Goal: Task Accomplishment & Management: Complete application form

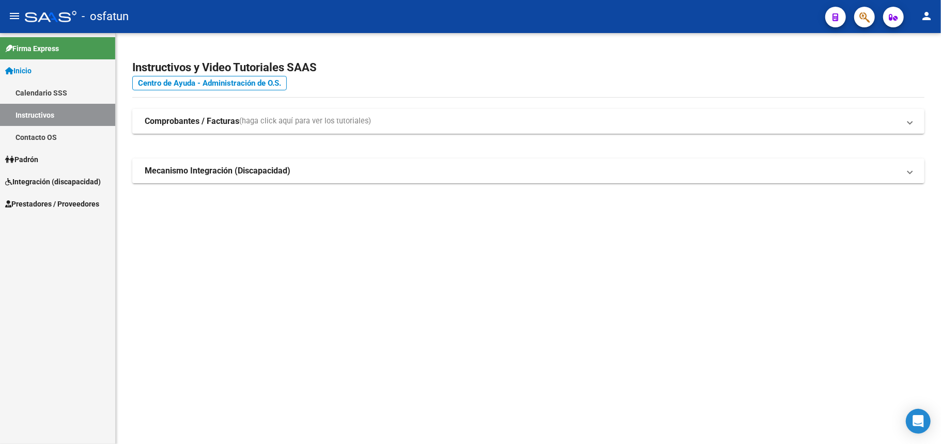
click at [36, 181] on span "Integración (discapacidad)" at bounding box center [53, 181] width 96 height 11
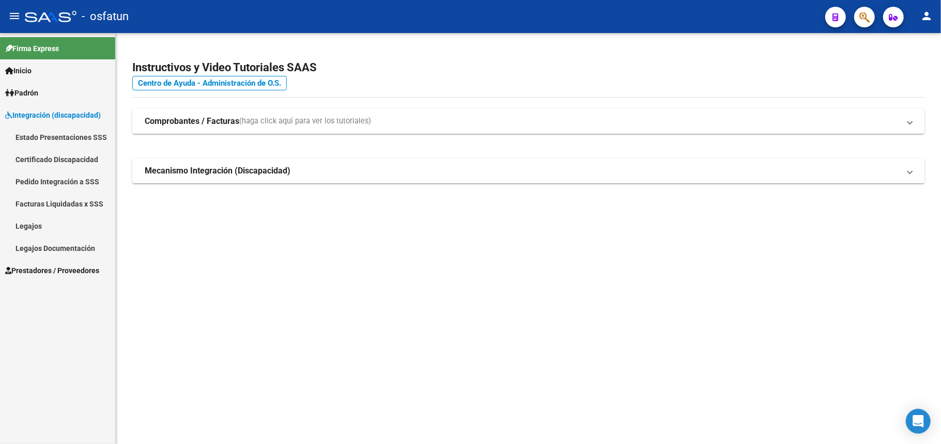
click at [29, 226] on link "Legajos" at bounding box center [57, 226] width 115 height 22
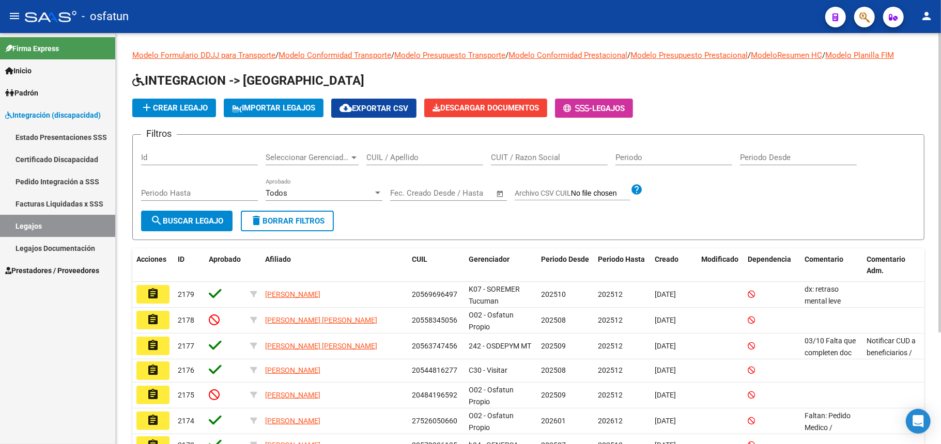
click at [425, 158] on input "CUIL / Apellido" at bounding box center [424, 157] width 117 height 9
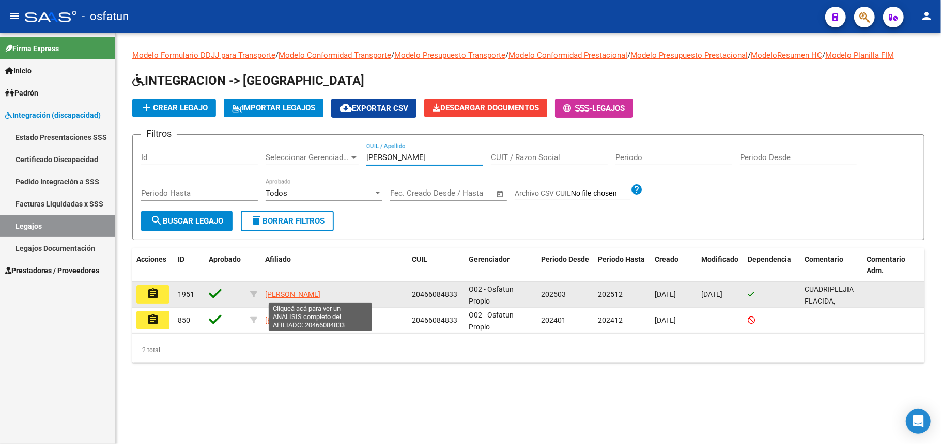
type input "[PERSON_NAME]"
click at [320, 293] on span "[PERSON_NAME]" at bounding box center [292, 294] width 55 height 8
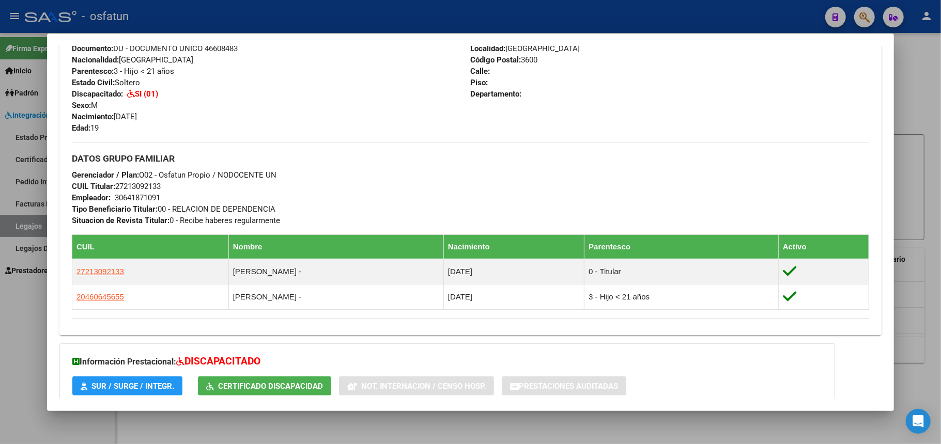
scroll to position [479, 0]
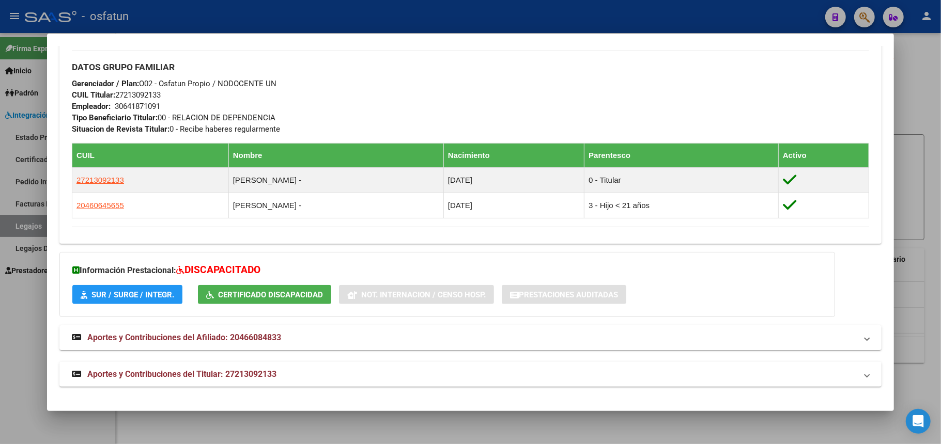
click at [138, 292] on span "SUR / SURGE / INTEGR." at bounding box center [132, 294] width 83 height 9
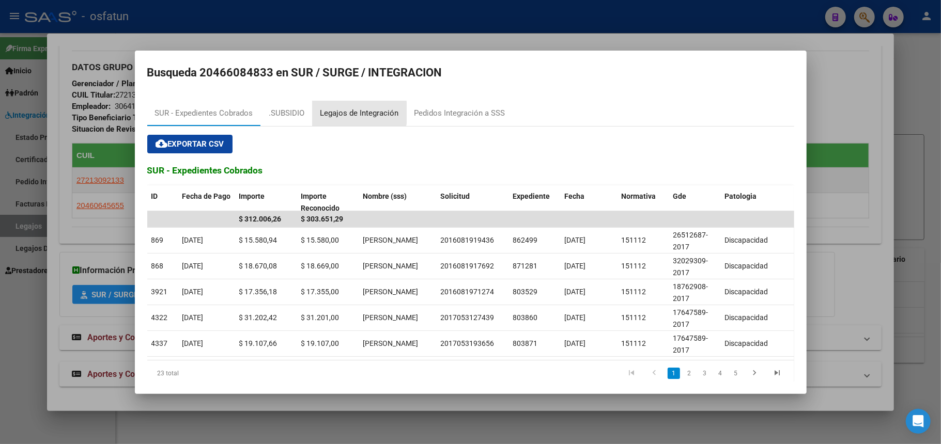
click at [341, 113] on div "Legajos de Integración" at bounding box center [359, 113] width 79 height 12
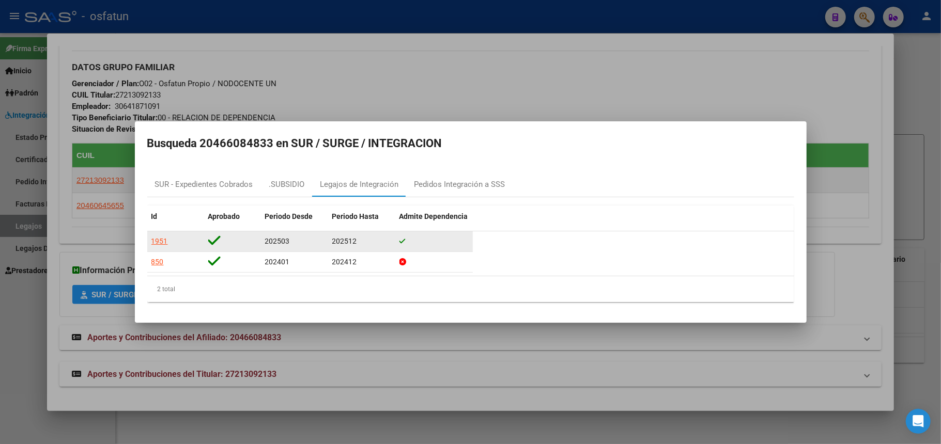
click at [159, 238] on div "1951" at bounding box center [159, 242] width 17 height 12
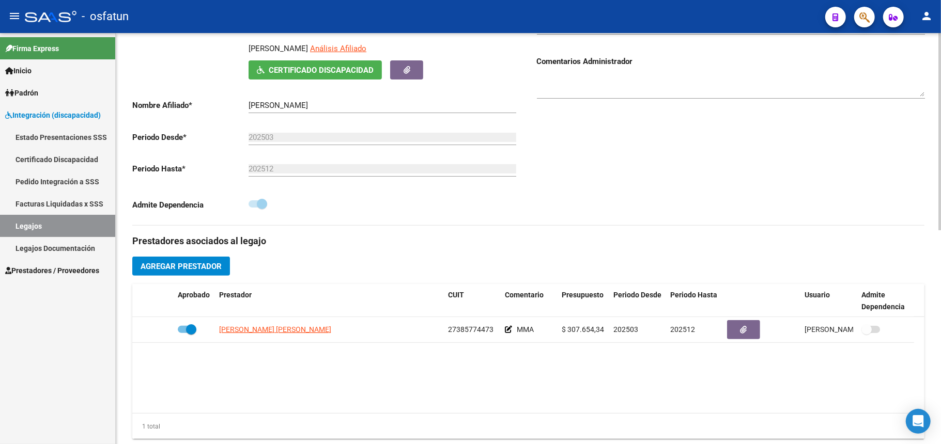
scroll to position [207, 0]
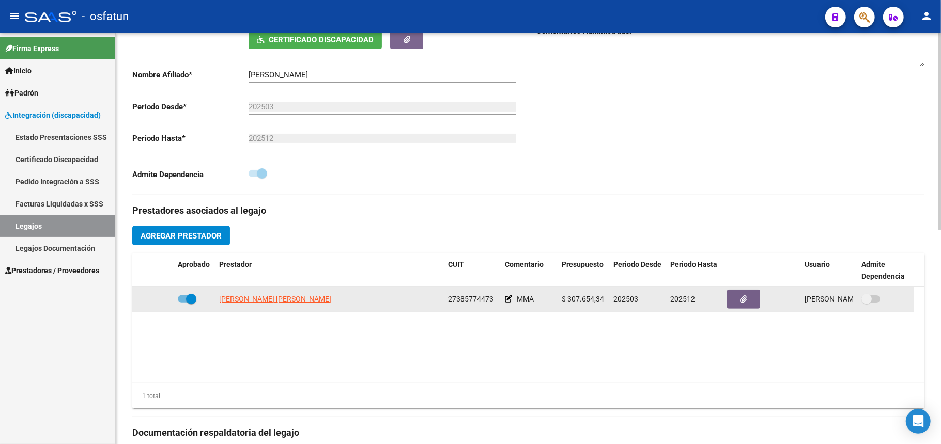
drag, startPoint x: 277, startPoint y: 300, endPoint x: 278, endPoint y: 311, distance: 11.4
click at [279, 321] on datatable-body "[PERSON_NAME] [PERSON_NAME] 27385774473 MMA $ 307.654,34 202503 202512 [PERSON_…" at bounding box center [528, 335] width 792 height 96
click at [277, 303] on span "[PERSON_NAME] [PERSON_NAME]" at bounding box center [275, 299] width 112 height 8
copy div "[PERSON_NAME] 27385774473 MMA $ 307.654,34 202503 202512 [PERSON_NAME] [DATE]"
type textarea "27385774473"
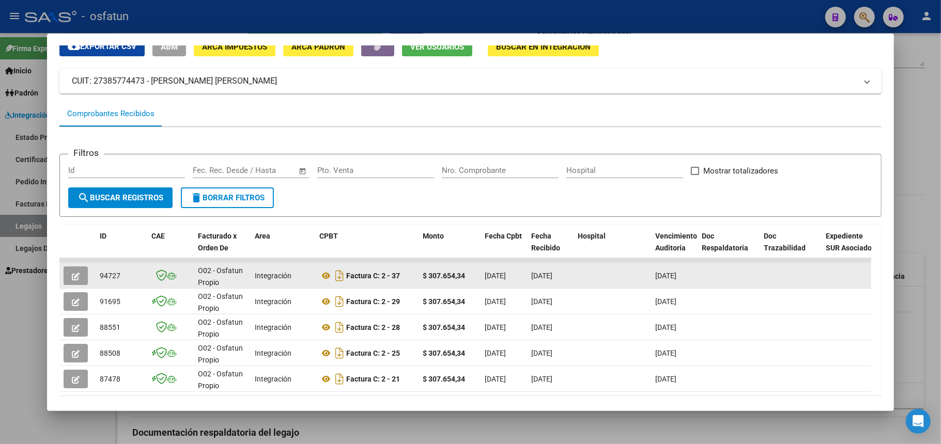
scroll to position [99, 0]
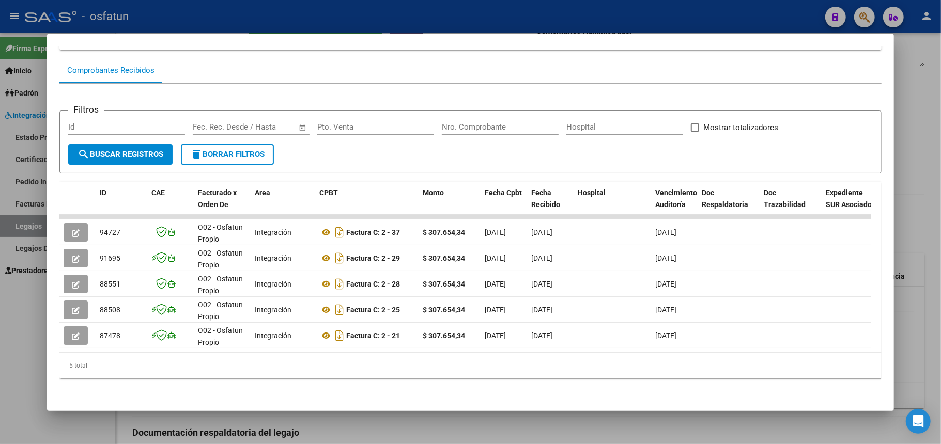
click at [911, 38] on div at bounding box center [470, 222] width 941 height 444
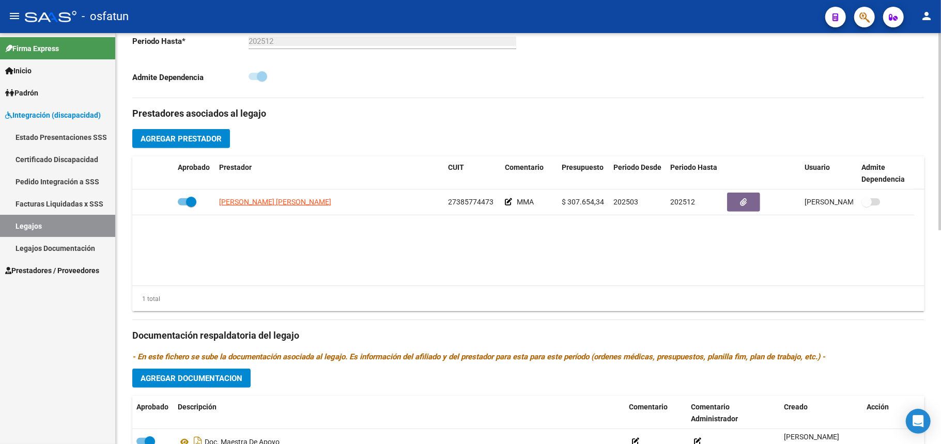
scroll to position [445, 0]
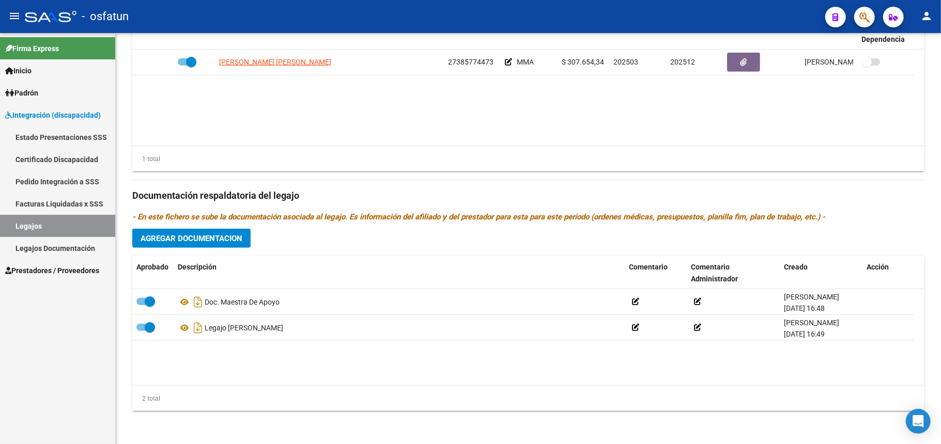
click at [36, 265] on span "Prestadores / Proveedores" at bounding box center [52, 270] width 94 height 11
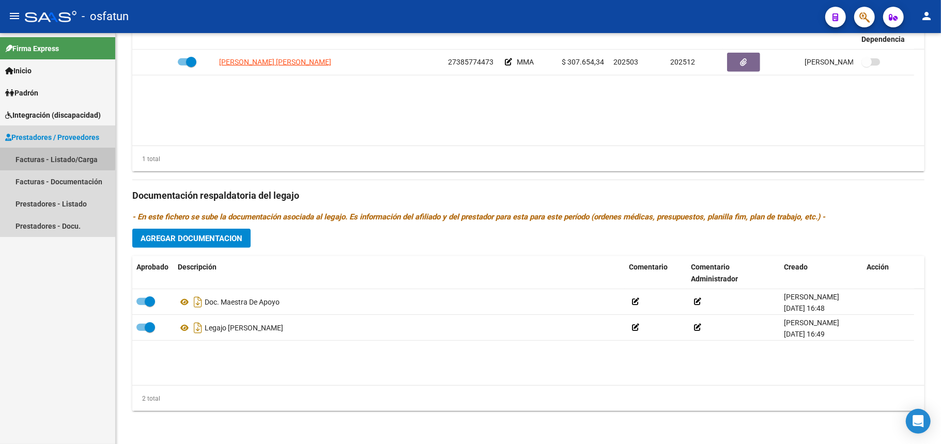
click at [57, 158] on link "Facturas - Listado/Carga" at bounding box center [57, 159] width 115 height 22
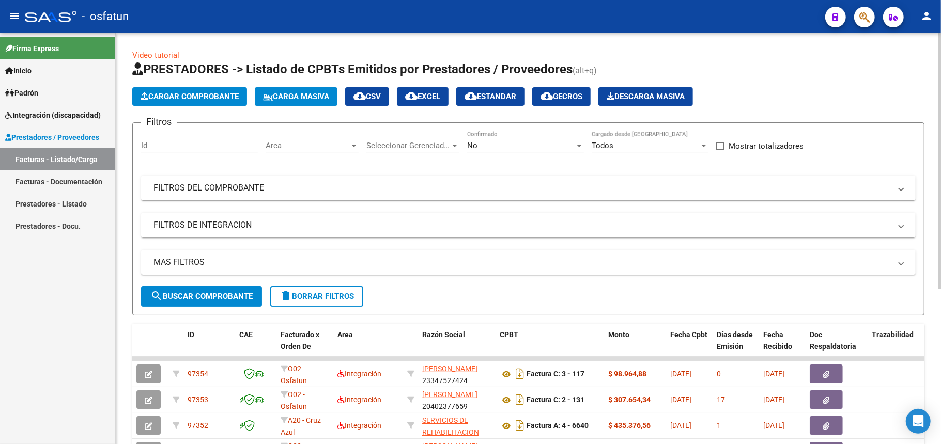
click at [194, 99] on span "Cargar Comprobante" at bounding box center [189, 96] width 98 height 9
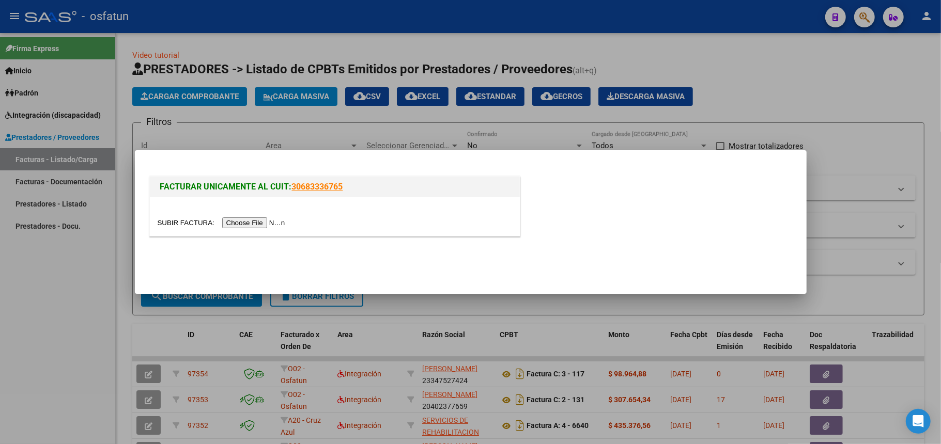
click at [243, 228] on div at bounding box center [335, 216] width 370 height 39
click at [242, 223] on input "file" at bounding box center [223, 222] width 131 height 11
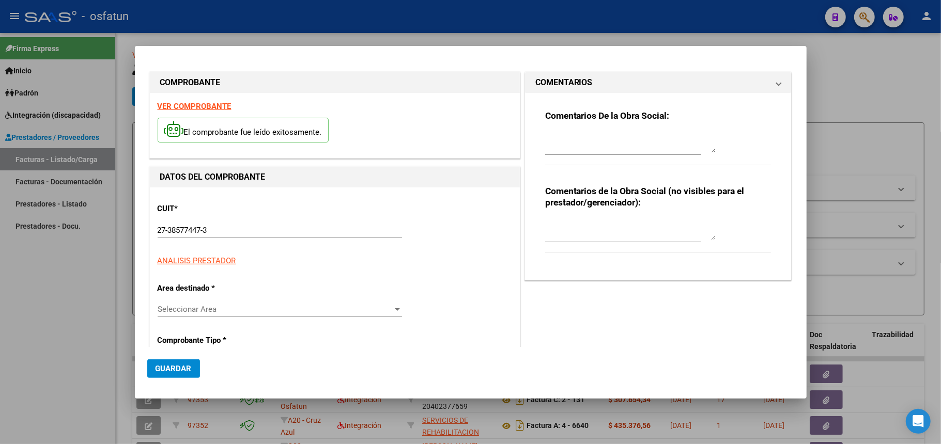
type input "[DATE]"
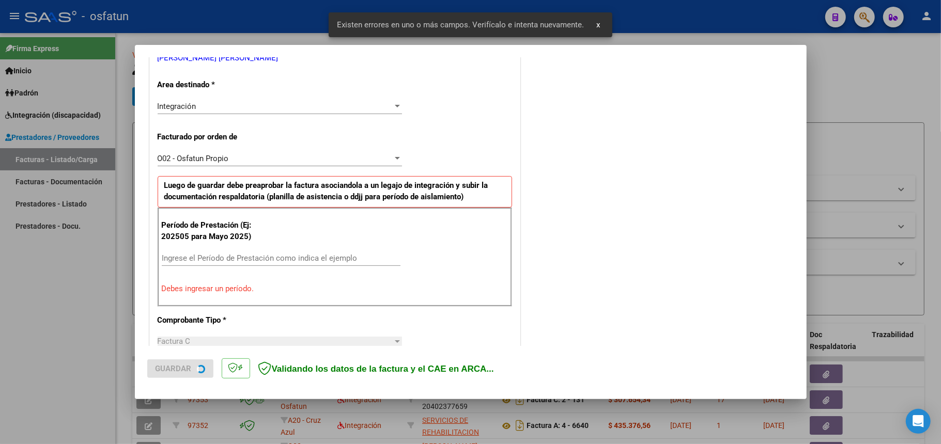
scroll to position [269, 0]
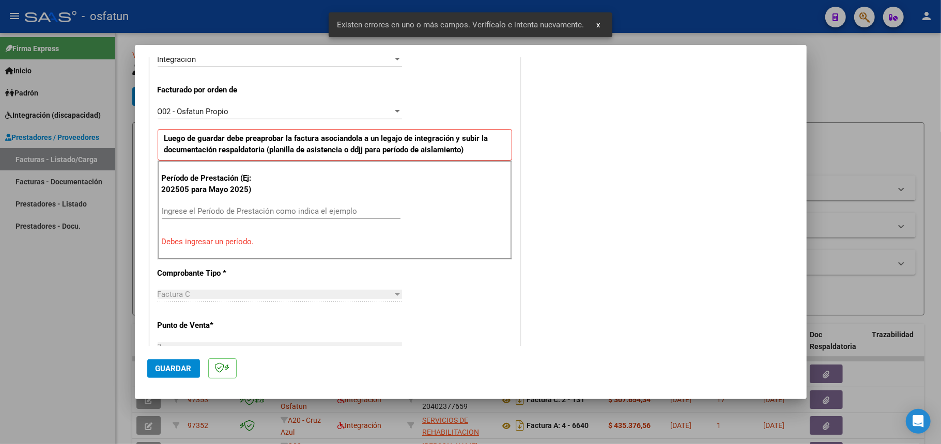
click at [228, 213] on input "Ingrese el Período de Prestación como indica el ejemplo" at bounding box center [281, 211] width 239 height 9
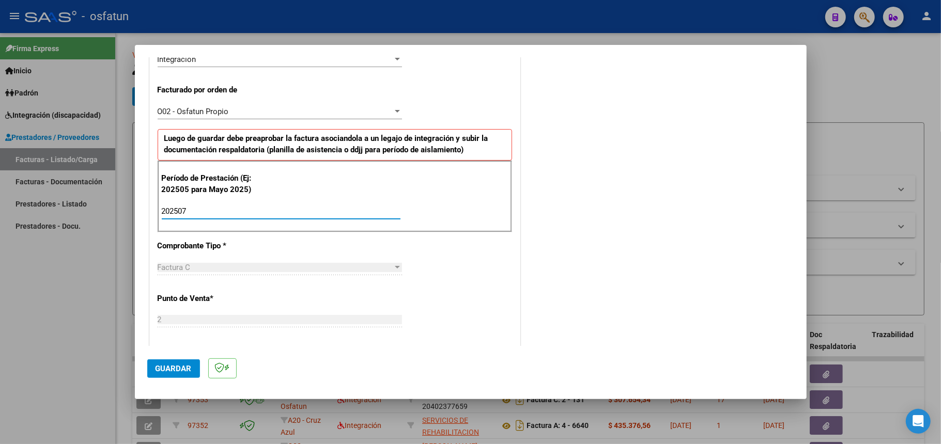
type input "202507"
click at [575, 116] on div "COMENTARIOS Comentarios De la Obra Social: Comentarios de la Obra Social (no vi…" at bounding box center [658, 304] width 272 height 1009
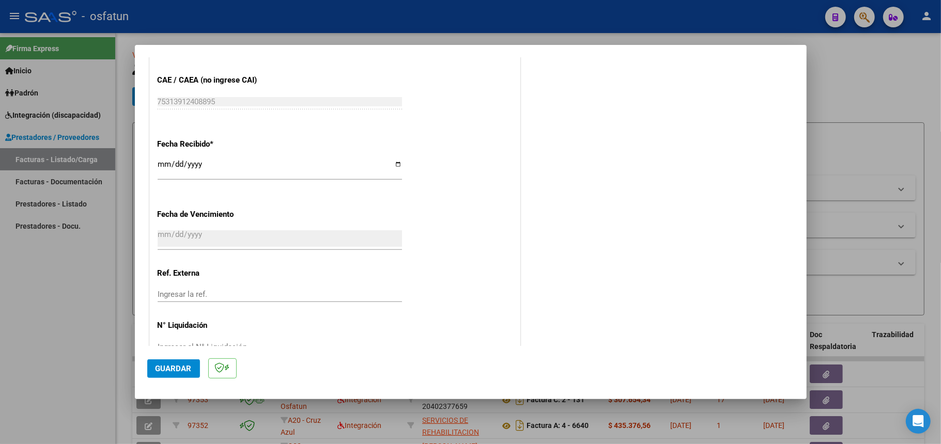
scroll to position [733, 0]
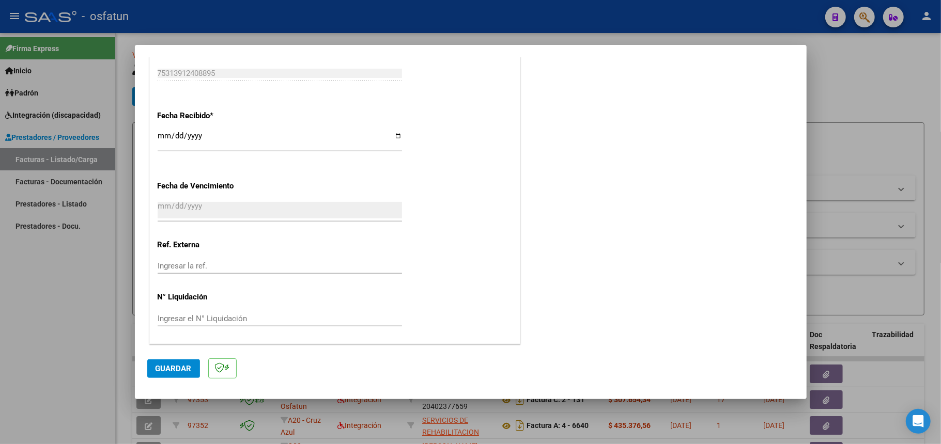
click at [221, 135] on input "[DATE]" at bounding box center [280, 140] width 244 height 17
click at [393, 137] on input "[DATE]" at bounding box center [280, 140] width 244 height 17
click at [444, 146] on div "Fecha Recibido * [DATE] Ingresar la fecha" at bounding box center [335, 131] width 354 height 59
click at [173, 373] on button "Guardar" at bounding box center [173, 368] width 53 height 19
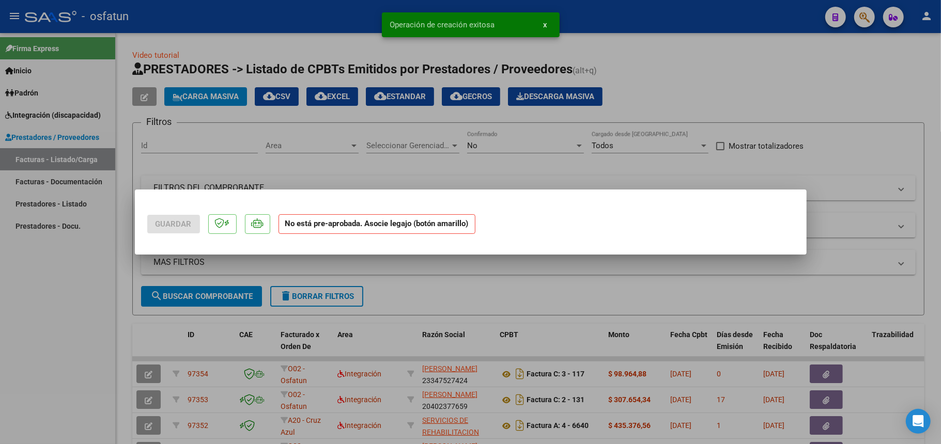
scroll to position [0, 0]
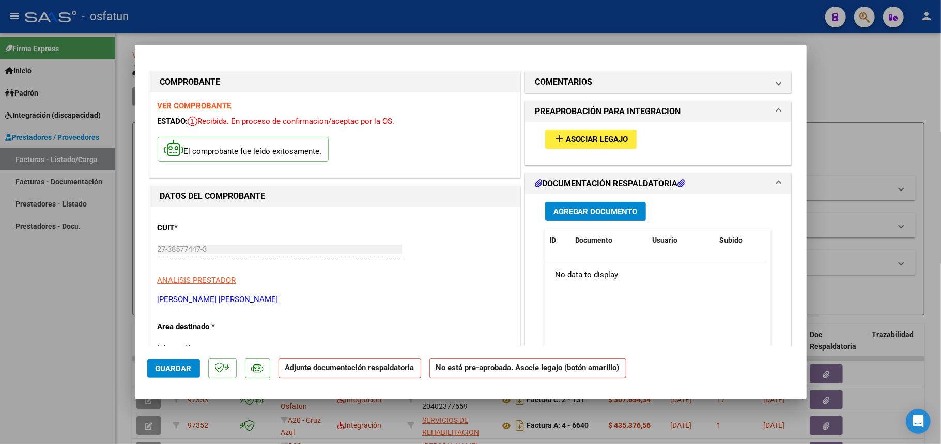
click at [451, 151] on div "El comprobante fue leído exitosamente." at bounding box center [335, 151] width 354 height 38
click at [587, 217] on button "Agregar Documento" at bounding box center [595, 211] width 101 height 19
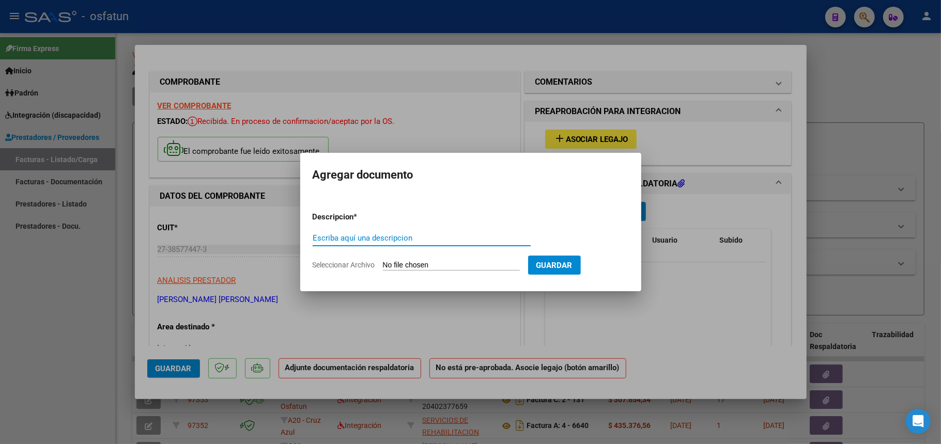
click at [397, 242] on input "Escriba aquí una descripcion" at bounding box center [421, 237] width 218 height 9
click at [416, 261] on input "Seleccionar Archivo" at bounding box center [451, 266] width 137 height 10
type input "C:\fakepath\[PERSON_NAME] FC 02 36 DOCU.pdf"
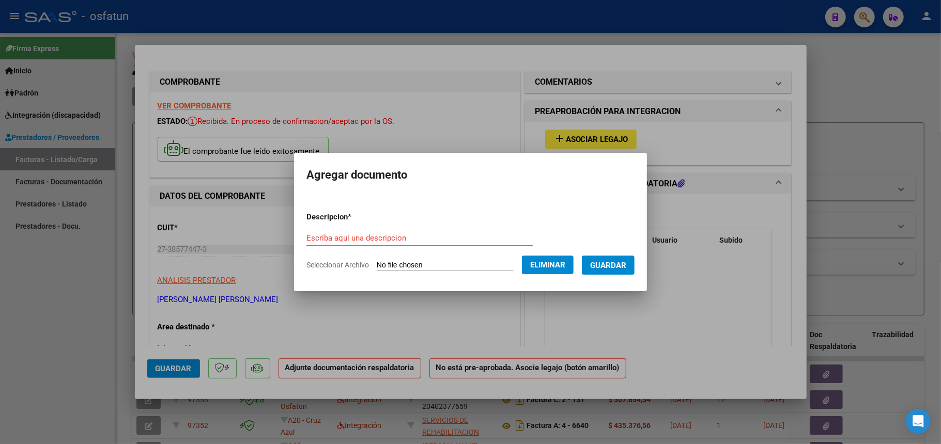
drag, startPoint x: 333, startPoint y: 230, endPoint x: 331, endPoint y: 237, distance: 7.0
click at [333, 230] on div "Escriba aquí una descripcion" at bounding box center [419, 237] width 226 height 15
click at [331, 241] on input "Escriba aquí una descripcion" at bounding box center [419, 237] width 226 height 9
type input "Planilla asistencia 2025 07"
click at [622, 263] on span "Guardar" at bounding box center [608, 265] width 36 height 9
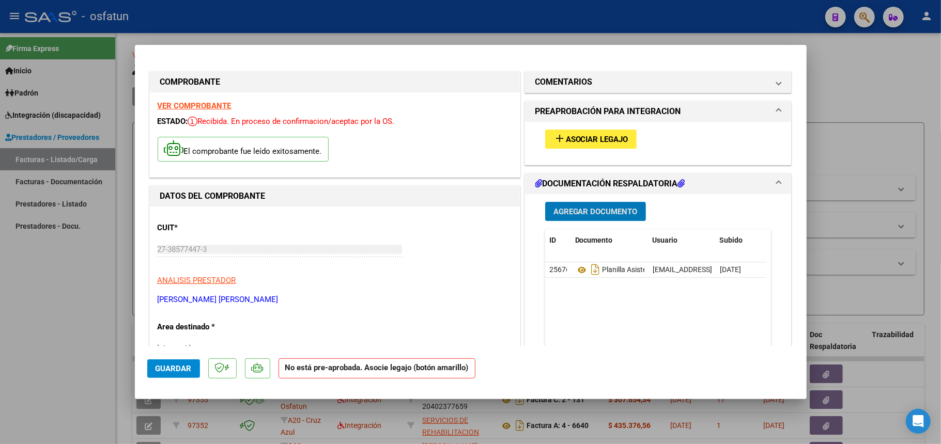
click at [170, 369] on span "Guardar" at bounding box center [173, 368] width 36 height 9
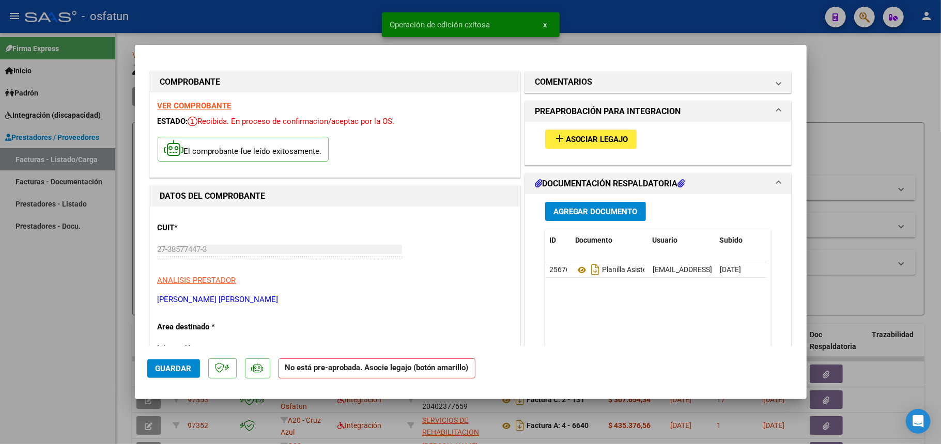
click at [839, 113] on div at bounding box center [470, 222] width 941 height 444
type input "$ 0,00"
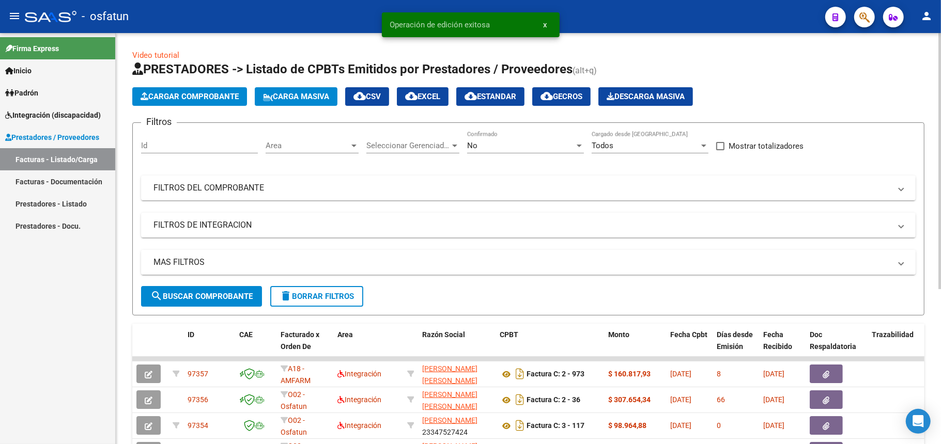
scroll to position [137, 0]
